Goal: Obtain resource: Obtain resource

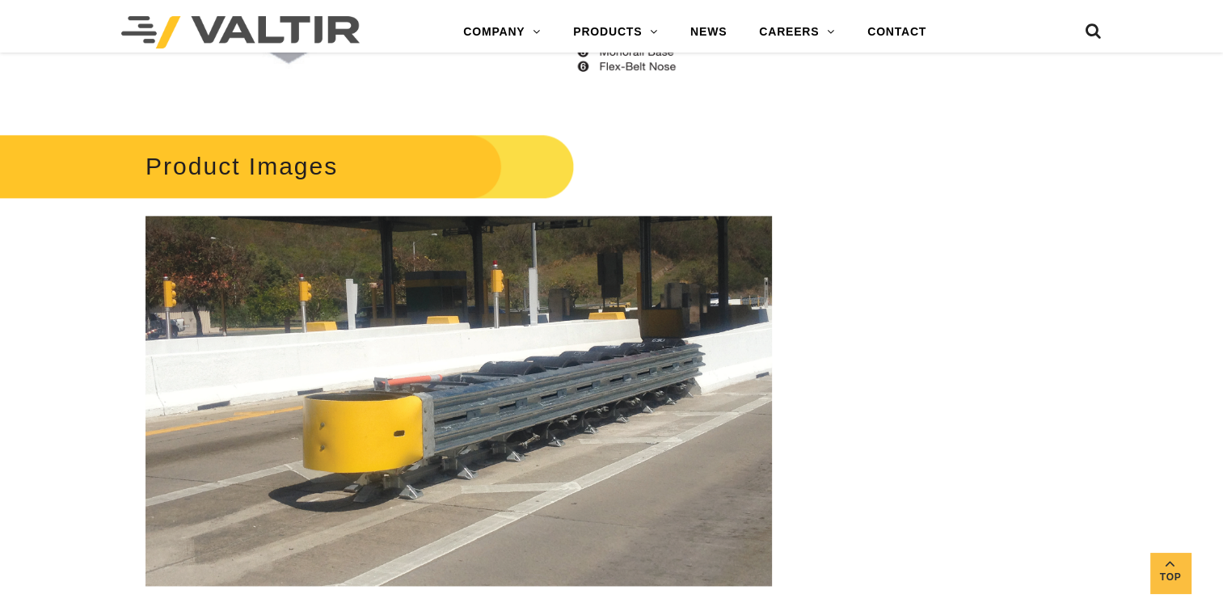
scroll to position [1940, 0]
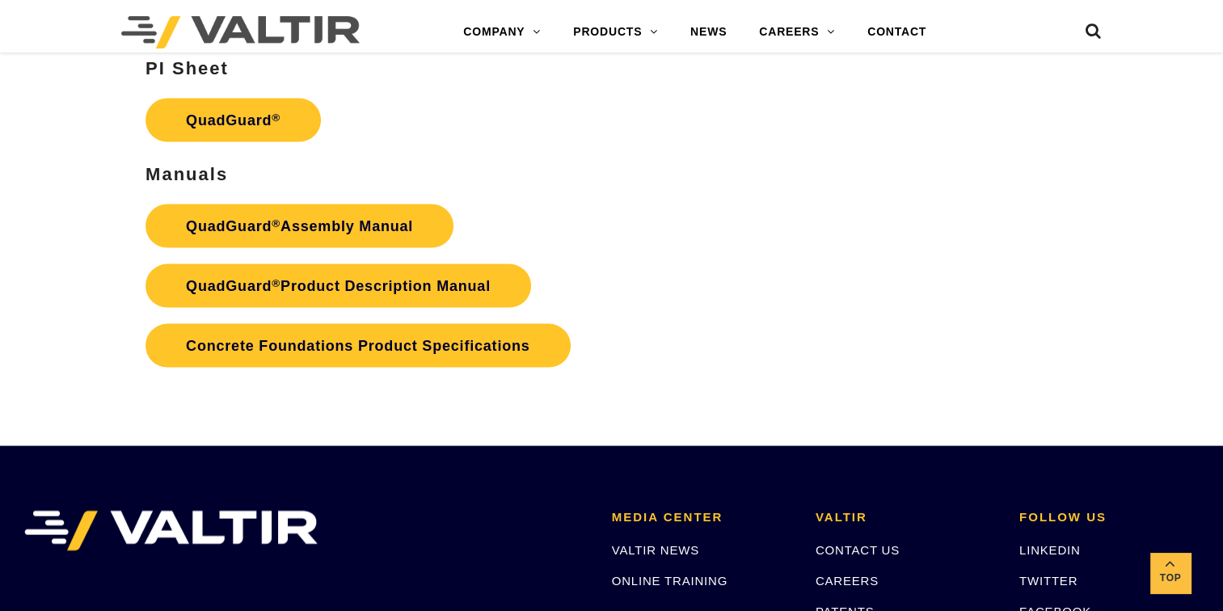
scroll to position [3234, 0]
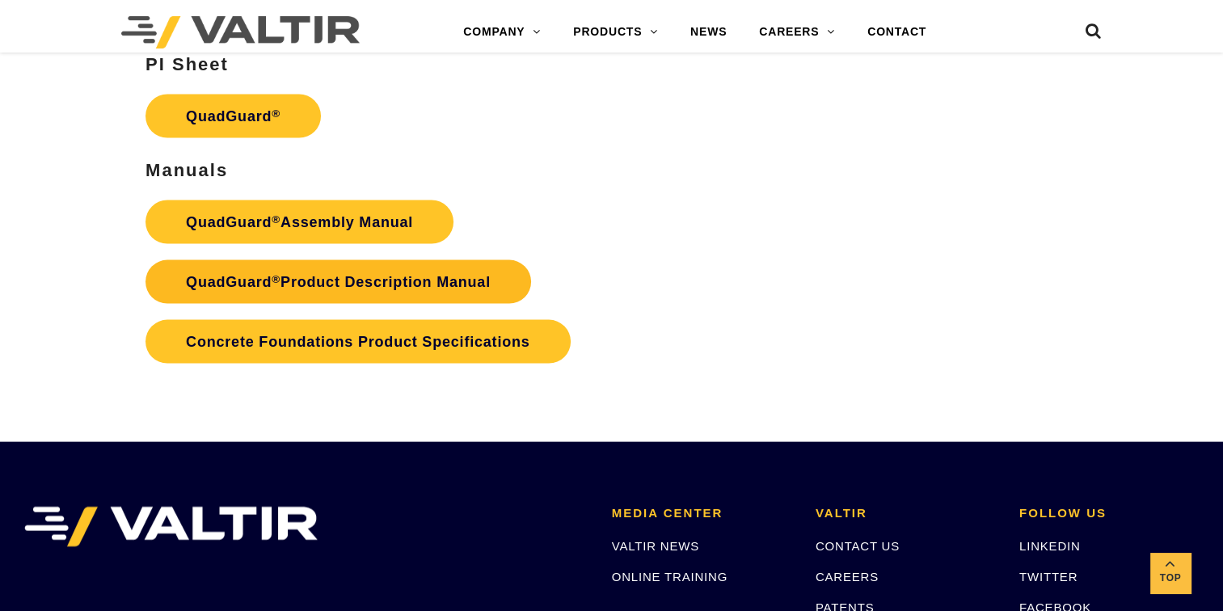
click at [317, 272] on link "QuadGuard ® Product Description Manual" at bounding box center [339, 282] width 386 height 44
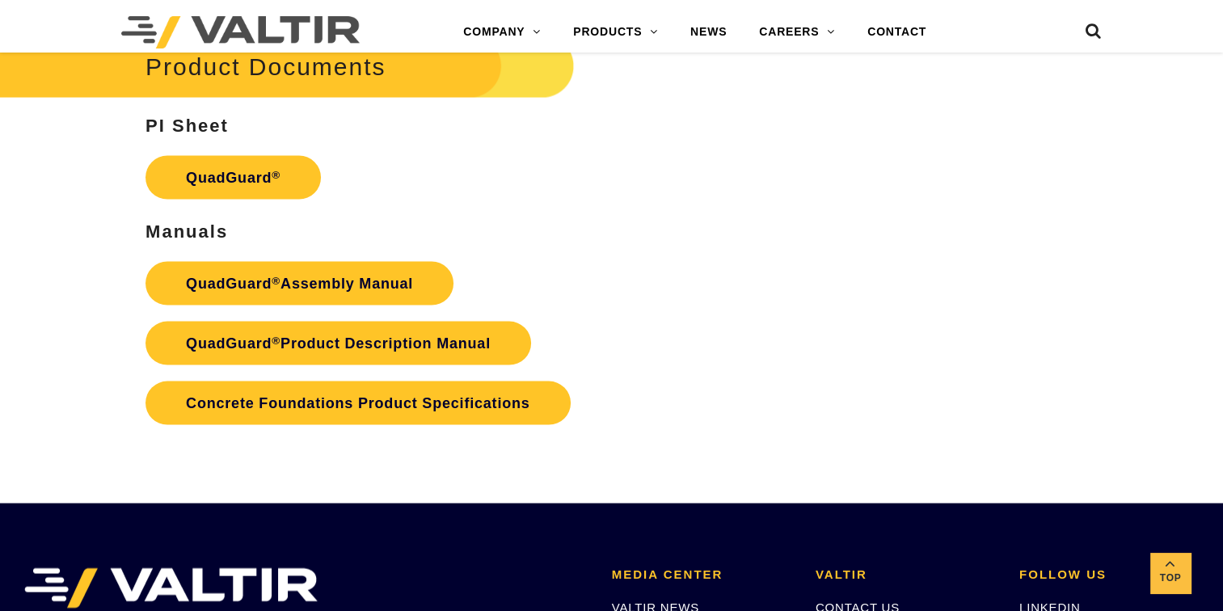
scroll to position [3072, 0]
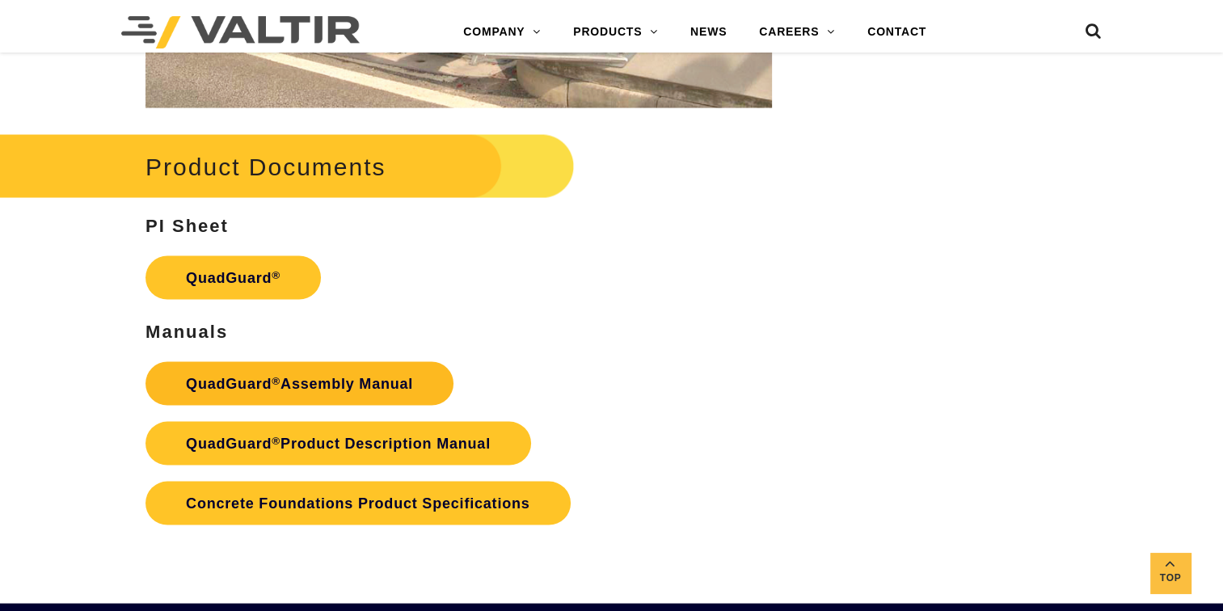
click at [293, 384] on link "QuadGuard ® Assembly Manual" at bounding box center [300, 384] width 308 height 44
